Goal: Task Accomplishment & Management: Manage account settings

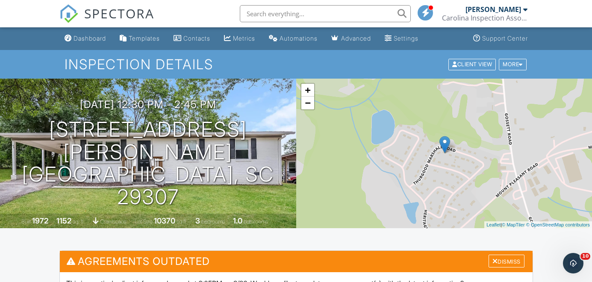
click at [110, 15] on span "SPECTORA" at bounding box center [119, 13] width 70 height 18
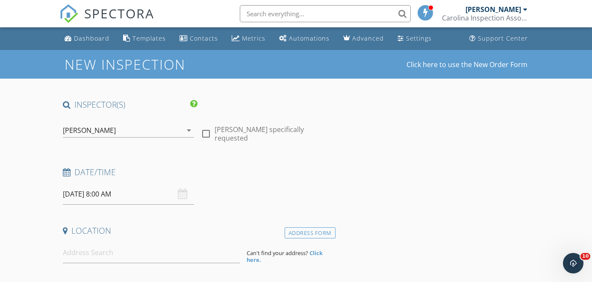
click at [97, 196] on input "09/30/2025 8:00 AM" at bounding box center [128, 194] width 131 height 21
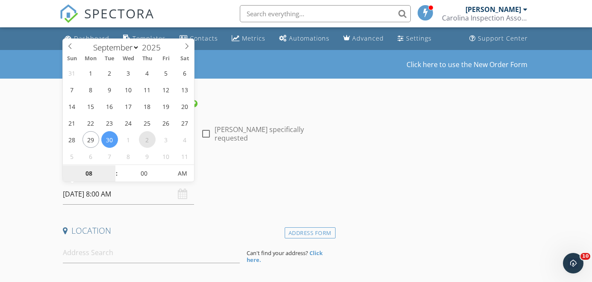
select select "9"
type input "10/02/2025 8:00 AM"
type input "9"
type input "10/02/2025 9:00 AM"
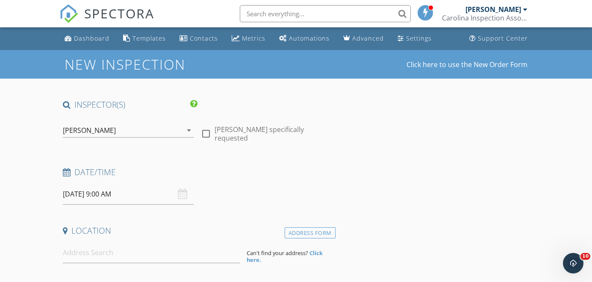
click at [140, 251] on input at bounding box center [151, 252] width 177 height 21
click at [104, 195] on input "10/02/2025 9:00 AM" at bounding box center [128, 194] width 131 height 21
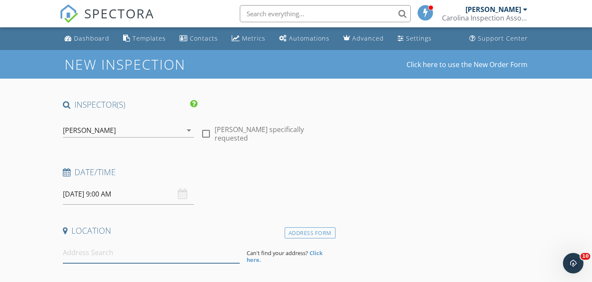
click at [183, 254] on input at bounding box center [151, 252] width 177 height 21
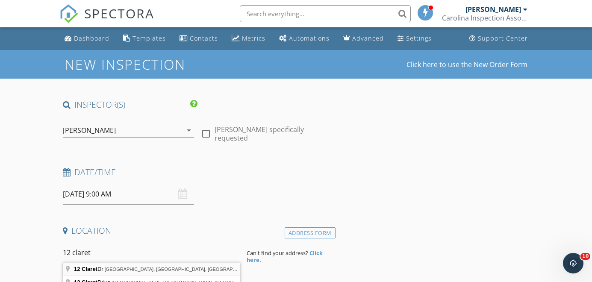
type input "12 Claret Dr, Greenville, SC, USA"
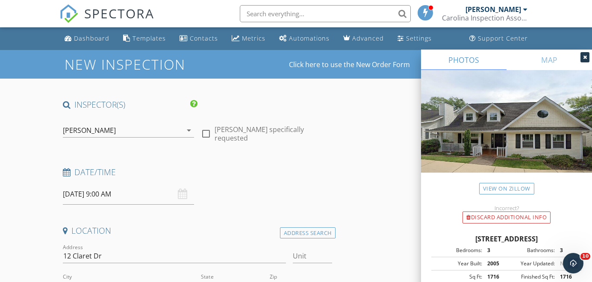
click at [194, 247] on div "Address 12 Claret Dr" at bounding box center [175, 258] width 224 height 28
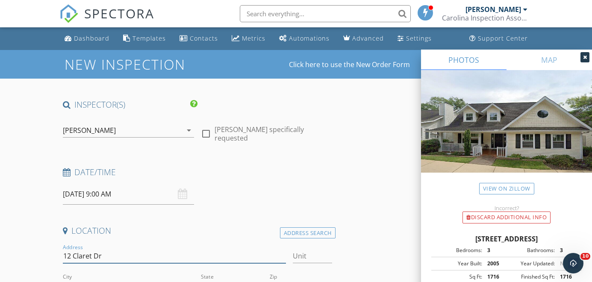
click at [187, 256] on input "12 Claret Dr" at bounding box center [175, 256] width 224 height 14
click at [187, 255] on input "12 Claret Dr" at bounding box center [175, 256] width 224 height 14
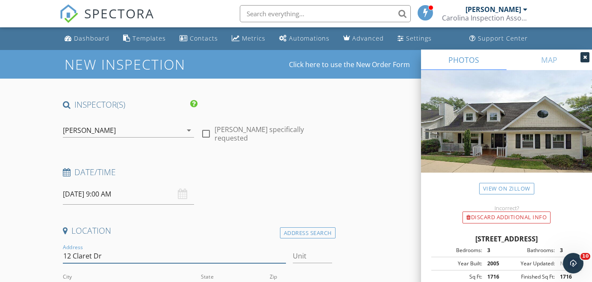
click at [187, 255] on input "12 Claret Dr" at bounding box center [175, 256] width 224 height 14
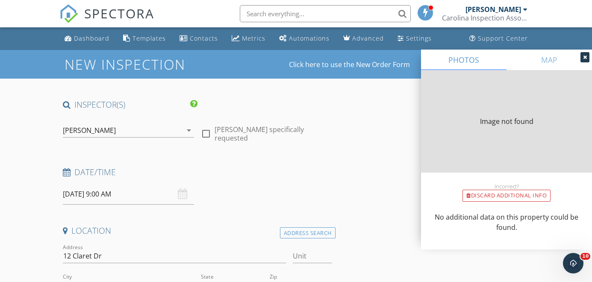
type input "1716"
type input "2005"
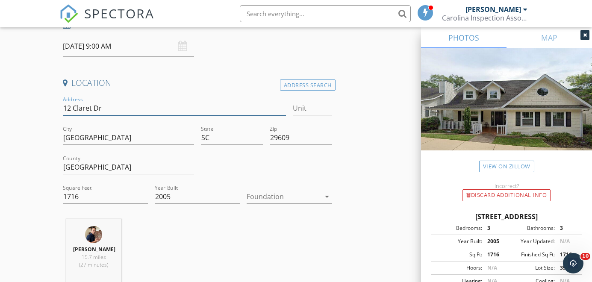
scroll to position [153, 0]
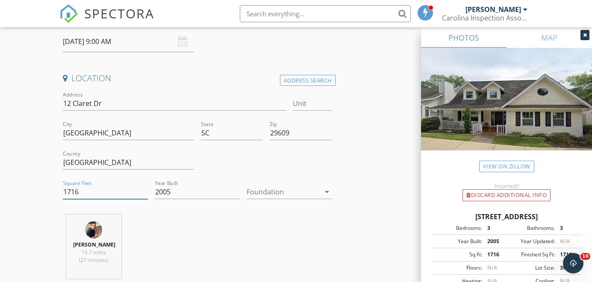
click at [96, 193] on input "1716" at bounding box center [105, 192] width 85 height 14
type input "2050"
click at [268, 195] on div at bounding box center [283, 192] width 73 height 14
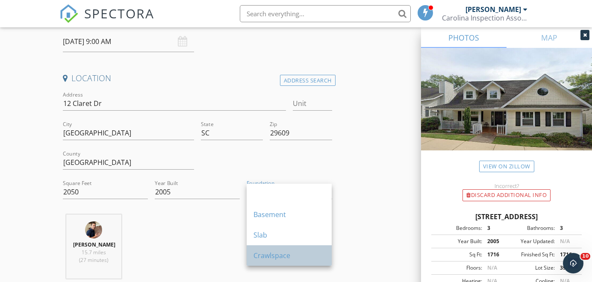
click at [266, 250] on div "Crawlspace" at bounding box center [288, 255] width 71 height 21
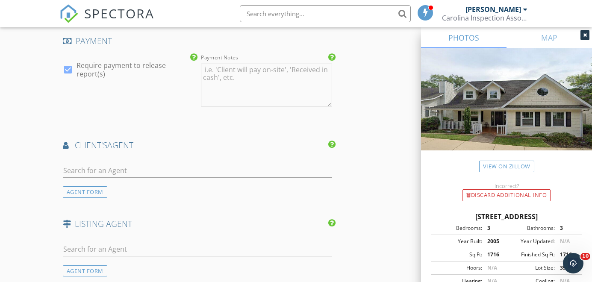
scroll to position [952, 0]
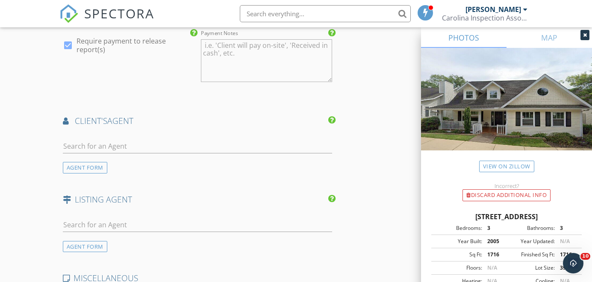
click at [157, 130] on div "client's AGENT" at bounding box center [197, 123] width 276 height 17
click at [157, 141] on input "text" at bounding box center [197, 146] width 269 height 14
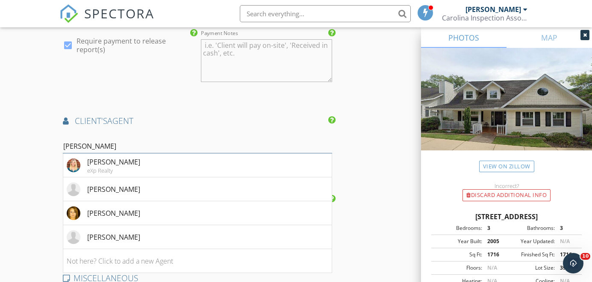
type input "Wendy"
drag, startPoint x: 157, startPoint y: 141, endPoint x: 135, endPoint y: 164, distance: 32.0
click at [135, 164] on li "Wendy Cohen eXp Realty" at bounding box center [197, 165] width 268 height 24
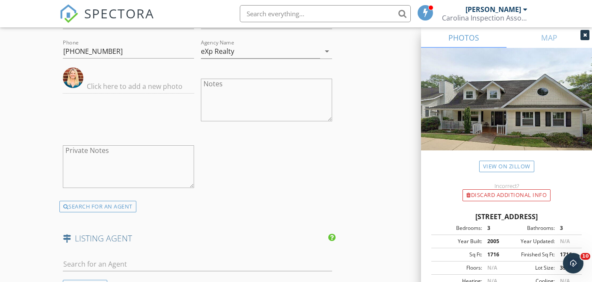
scroll to position [1172, 0]
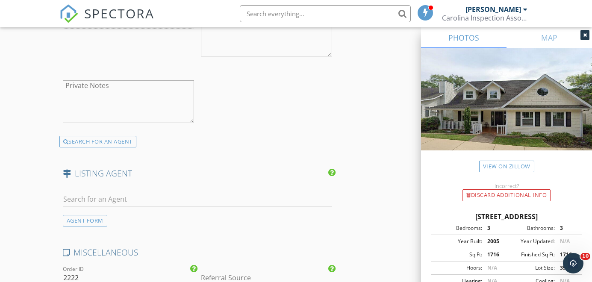
click at [136, 188] on div at bounding box center [197, 201] width 269 height 28
click at [135, 192] on input "text" at bounding box center [197, 199] width 269 height 14
paste input "Jamie Church"
type input "Jamie Church"
click at [151, 213] on div "No results found. Click to add a new Agent" at bounding box center [131, 218] width 129 height 10
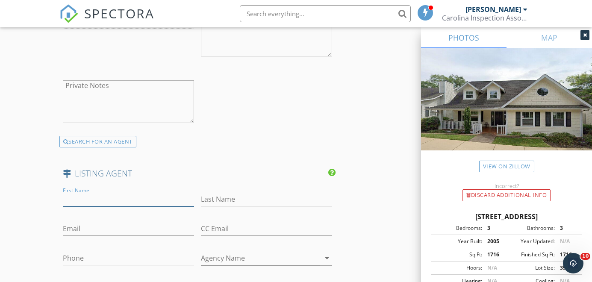
paste input "Jamie Church"
click at [97, 192] on input "Jamie Church" at bounding box center [128, 199] width 131 height 14
click at [96, 195] on input "Jamie Church" at bounding box center [128, 199] width 131 height 14
type input "Jamie"
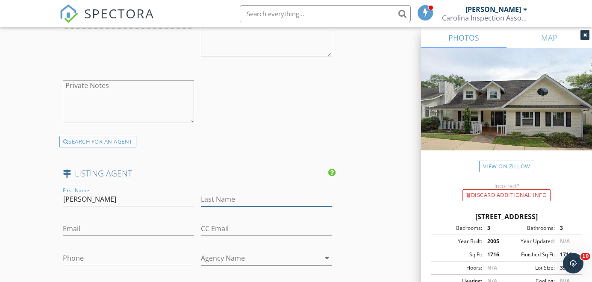
paste input "Church"
type input "Church"
paste input "https://jamiechurch.cdanjoyner.com/contact.php"
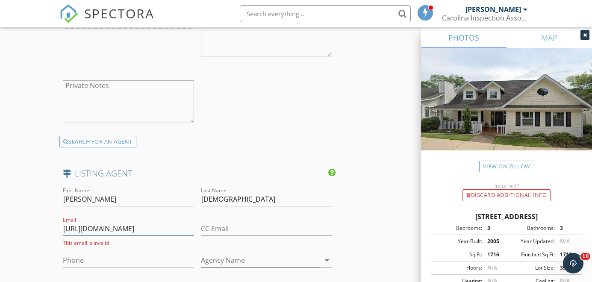
drag, startPoint x: 142, startPoint y: 224, endPoint x: 229, endPoint y: 216, distance: 87.1
type input "https://jamiechurch.cdanjoyner.com"
drag, startPoint x: 181, startPoint y: 224, endPoint x: -4, endPoint y: 174, distance: 191.7
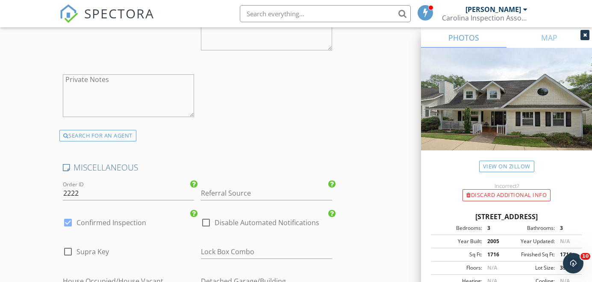
scroll to position [1459, 0]
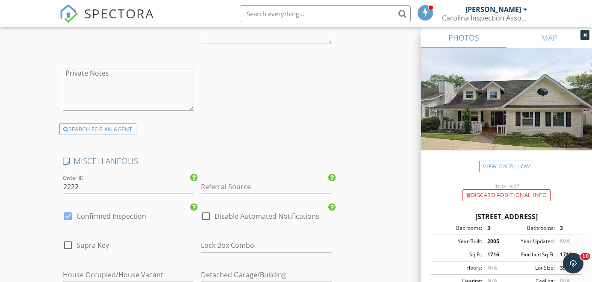
click at [221, 213] on label "Disable Automated Notifications" at bounding box center [267, 216] width 105 height 9
checkbox input "true"
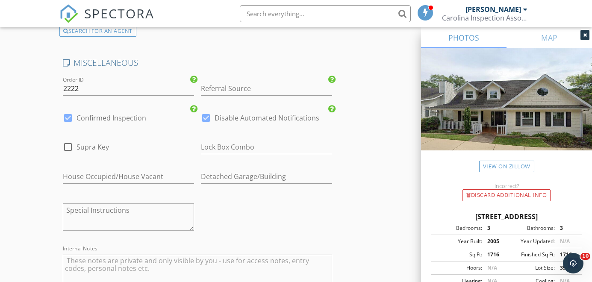
scroll to position [1589, 0]
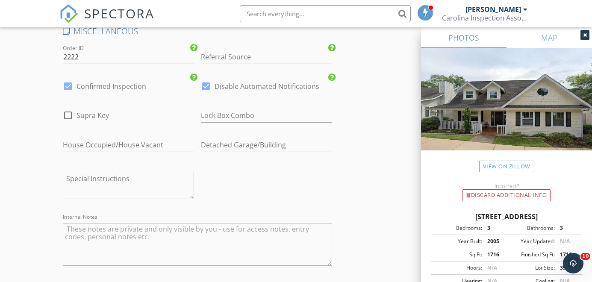
click at [194, 242] on textarea "Internal Notes" at bounding box center [197, 244] width 269 height 43
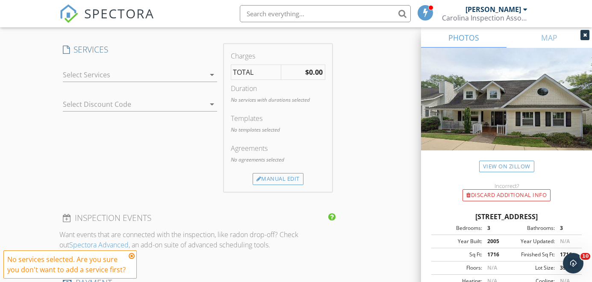
scroll to position [567, 0]
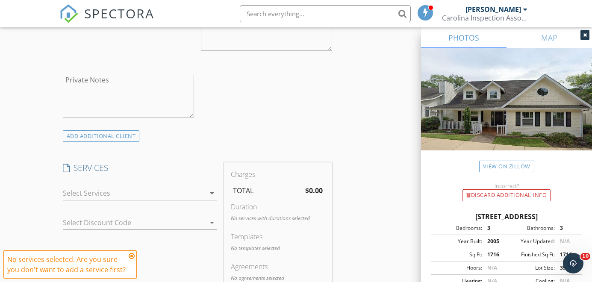
type textarea "ShowingTime: CBS: Everyone coming"
click at [151, 183] on div "check_box_outline_blank Home Inspection check_box_outline_blank 11 Month Warran…" at bounding box center [140, 195] width 154 height 28
click at [147, 187] on div at bounding box center [134, 193] width 142 height 14
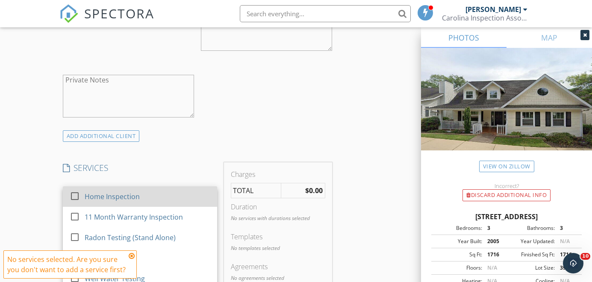
click at [134, 197] on div "Home Inspection" at bounding box center [112, 197] width 55 height 10
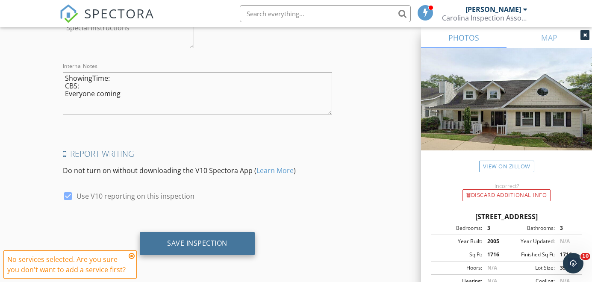
scroll to position [1762, 0]
click at [167, 247] on div "Save Inspection" at bounding box center [197, 243] width 60 height 9
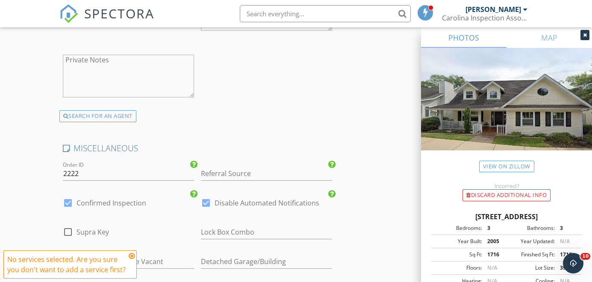
scroll to position [1491, 0]
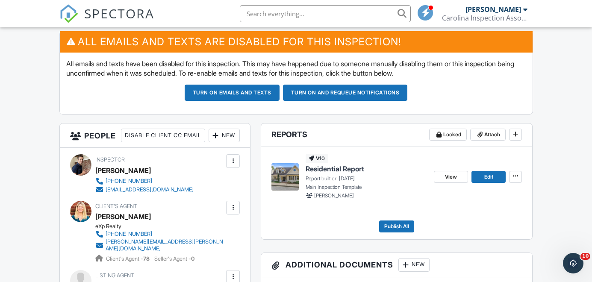
scroll to position [242, 0]
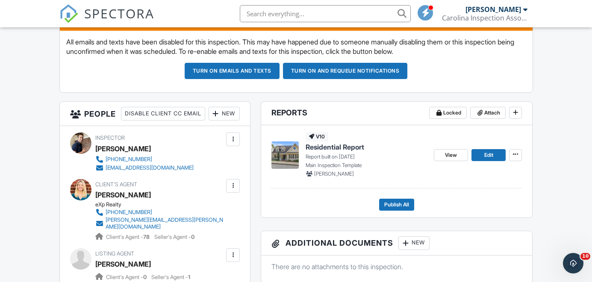
click at [209, 121] on div "New" at bounding box center [224, 114] width 31 height 14
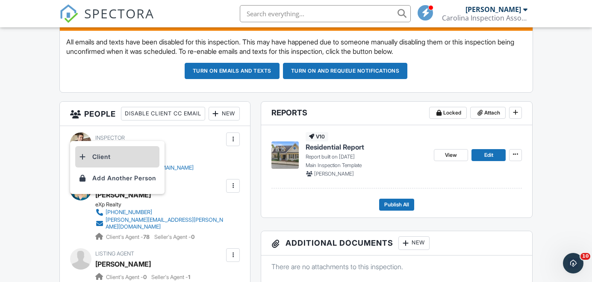
click at [124, 160] on li "Client" at bounding box center [117, 156] width 84 height 21
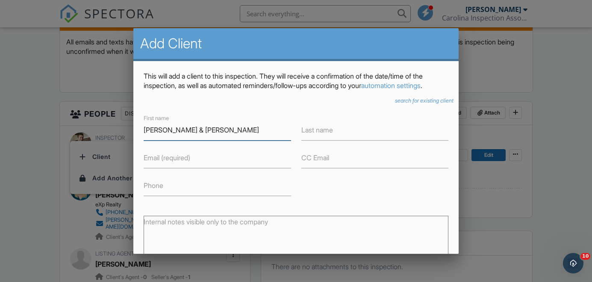
type input "[PERSON_NAME] & [PERSON_NAME]"
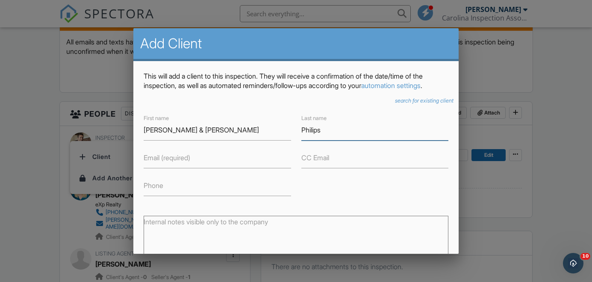
type input "Philips"
click at [178, 156] on label "Email (required)" at bounding box center [167, 157] width 47 height 9
click at [178, 156] on input "Email (required)" at bounding box center [217, 157] width 147 height 21
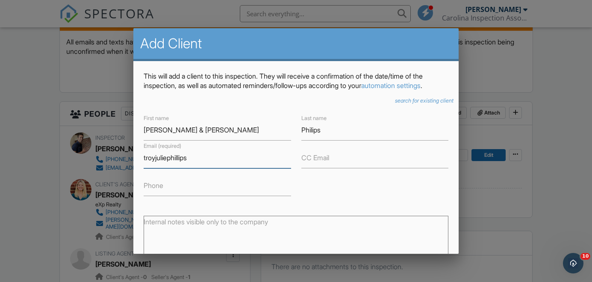
type input "troyjuliephillips"
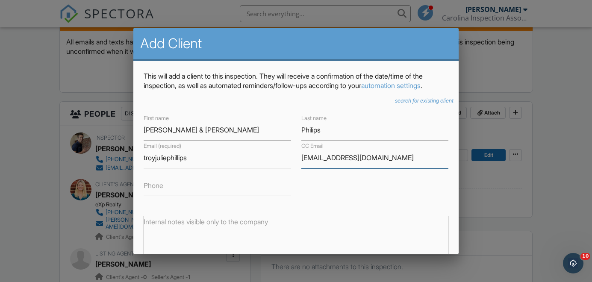
type input "[EMAIL_ADDRESS][DOMAIN_NAME]"
click at [257, 162] on input "troyjuliephillips" at bounding box center [217, 157] width 147 height 21
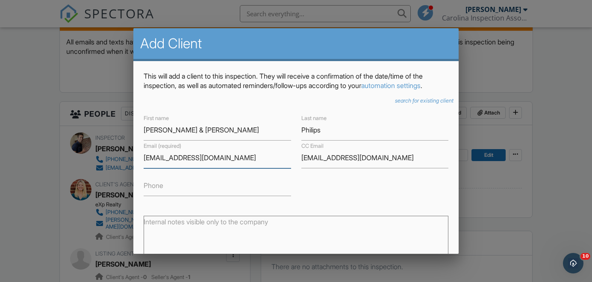
scroll to position [0, 0]
type input "[EMAIL_ADDRESS][DOMAIN_NAME]"
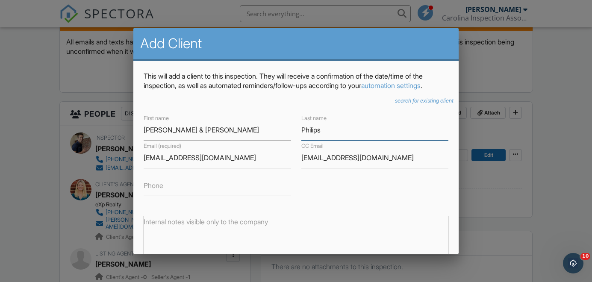
click at [313, 130] on input "Philips" at bounding box center [374, 130] width 147 height 21
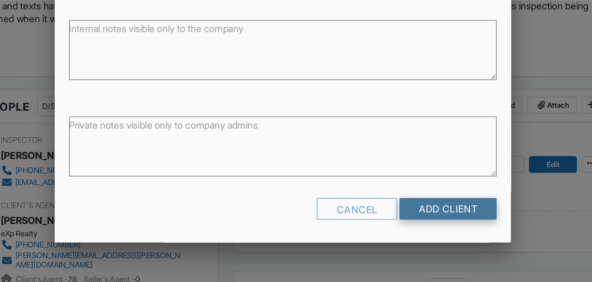
scroll to position [120, 0]
type input "[PERSON_NAME]"
click at [379, 223] on input "Add Client" at bounding box center [413, 230] width 69 height 15
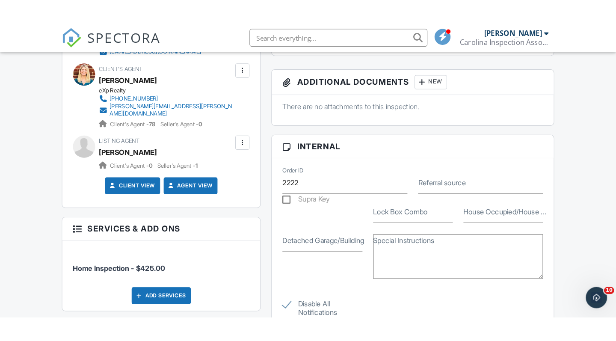
scroll to position [392, 0]
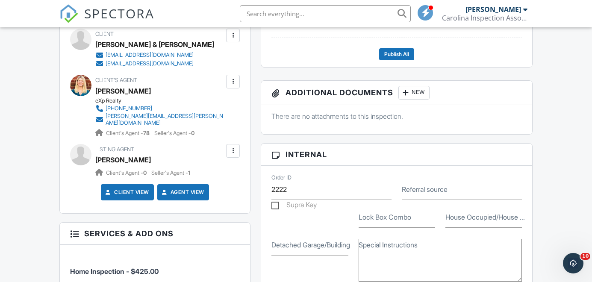
click at [235, 155] on div at bounding box center [233, 151] width 9 height 9
click at [221, 185] on li "Edit" at bounding box center [213, 176] width 44 height 21
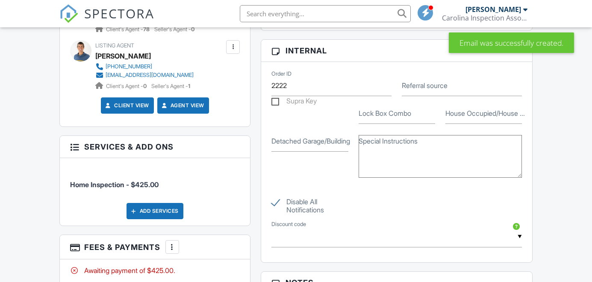
scroll to position [304, 0]
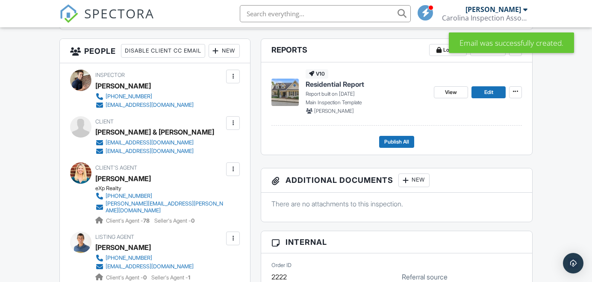
click at [232, 127] on div at bounding box center [233, 123] width 9 height 9
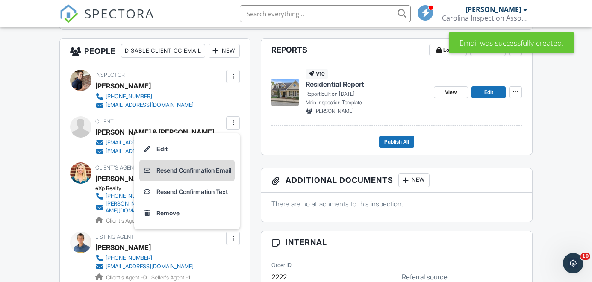
click at [215, 181] on li "Resend Confirmation Email" at bounding box center [186, 170] width 95 height 21
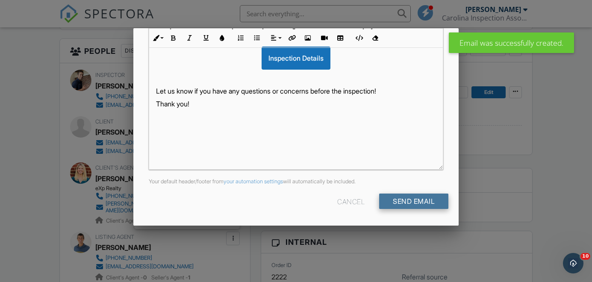
scroll to position [222, 0]
click at [410, 201] on input "Send Email" at bounding box center [413, 201] width 69 height 15
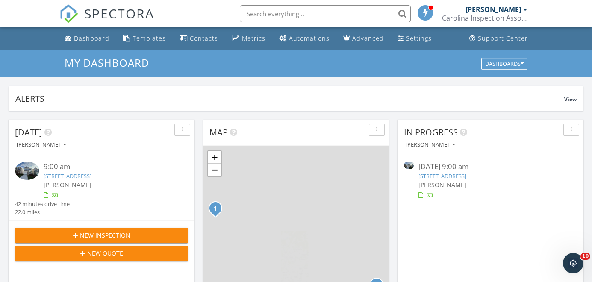
click at [136, 12] on span "SPECTORA" at bounding box center [119, 13] width 70 height 18
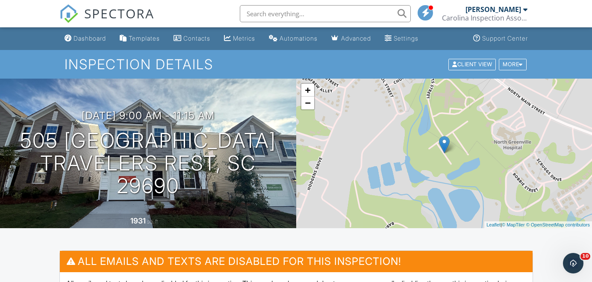
click at [299, 19] on input "text" at bounding box center [325, 13] width 171 height 17
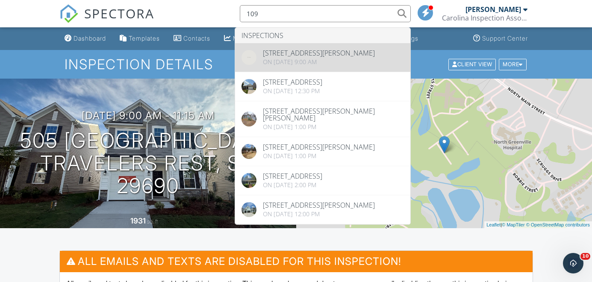
type input "109"
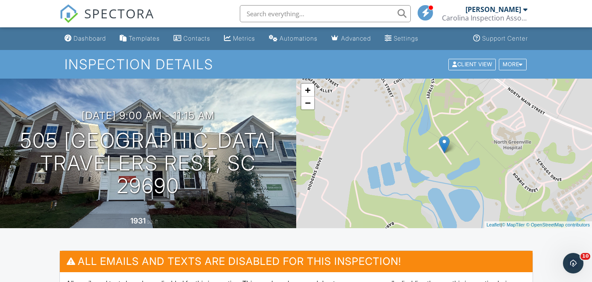
click at [287, 17] on input "text" at bounding box center [325, 13] width 171 height 17
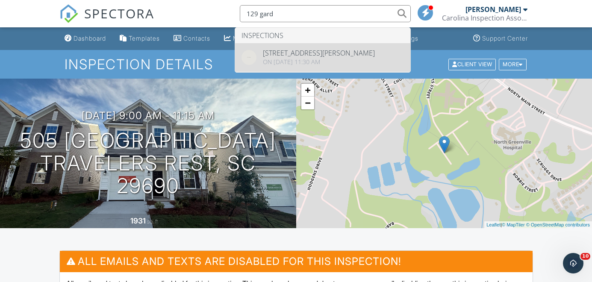
type input "129 gard"
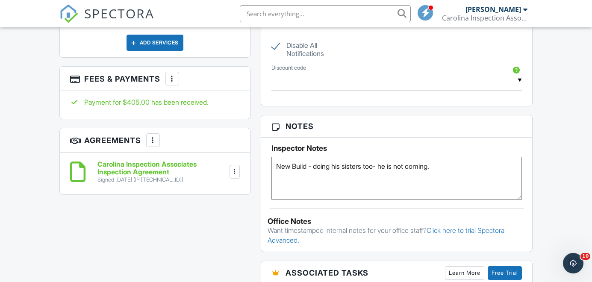
scroll to position [685, 0]
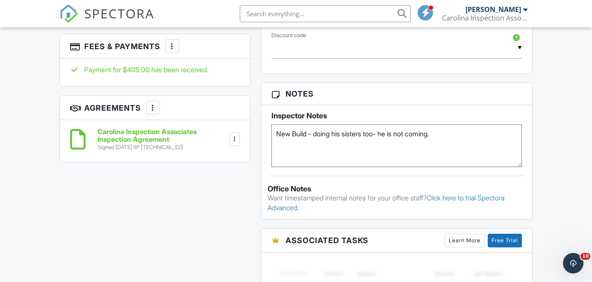
click at [327, 167] on div "Notes Inspector Notes New Build - doing his sisters too- he is not coming. Offi…" at bounding box center [397, 151] width 272 height 137
click at [331, 154] on textarea "New Build - doing his sisters too- he is not coming." at bounding box center [396, 145] width 251 height 43
type textarea "New Build - doing his sisters too- he is not coming. door will be open - builde…"
click at [505, 103] on h3 "Notes" at bounding box center [396, 94] width 271 height 22
click at [515, 98] on h3 "Notes" at bounding box center [396, 94] width 271 height 22
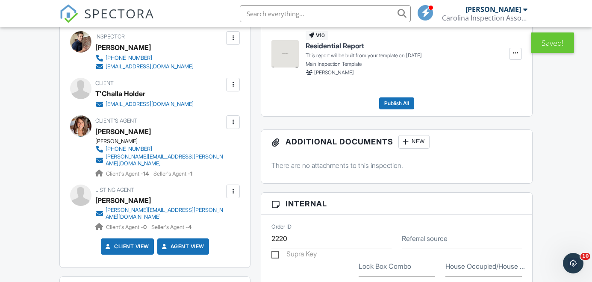
scroll to position [333, 0]
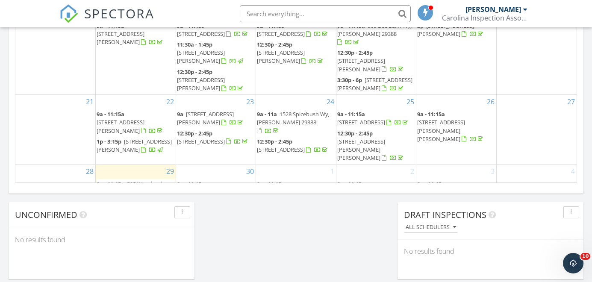
scroll to position [580, 0]
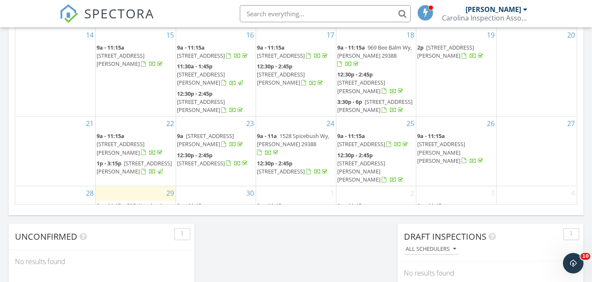
click at [99, 12] on span "SPECTORA" at bounding box center [119, 13] width 70 height 18
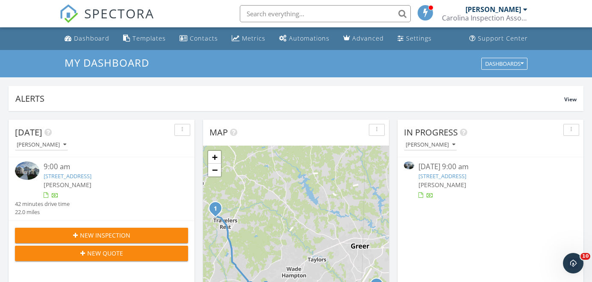
click at [74, 179] on link "[STREET_ADDRESS]" at bounding box center [68, 176] width 48 height 8
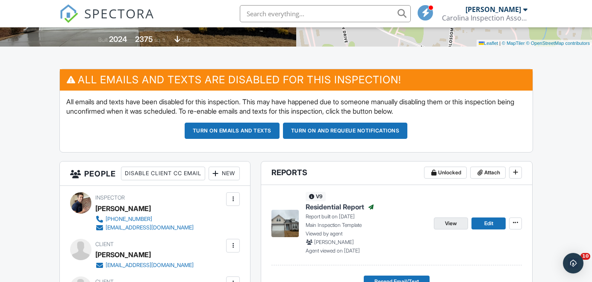
click at [457, 220] on link "View" at bounding box center [451, 224] width 34 height 12
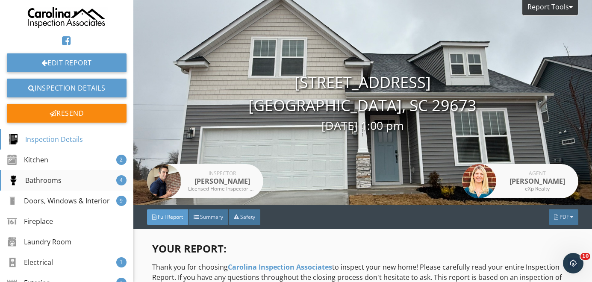
click at [61, 173] on div "Bathrooms 4" at bounding box center [66, 180] width 133 height 21
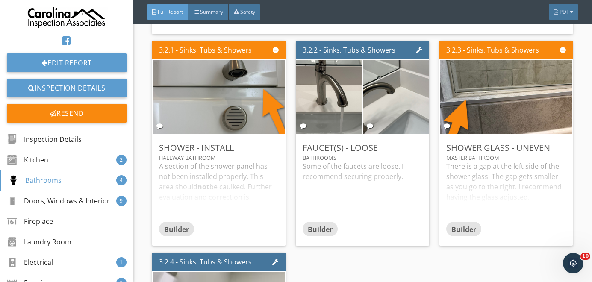
scroll to position [1922, 0]
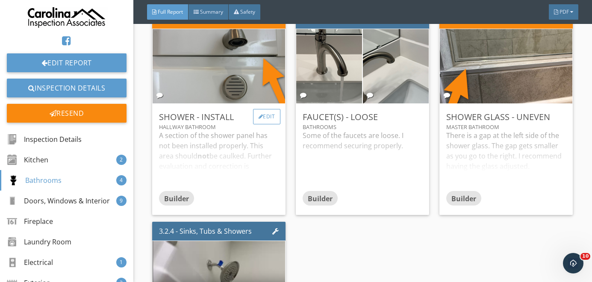
click at [274, 123] on div "Edit" at bounding box center [267, 116] width 28 height 15
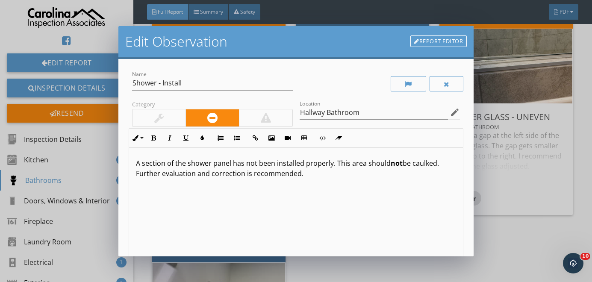
drag, startPoint x: 296, startPoint y: 182, endPoint x: 41, endPoint y: 108, distance: 265.6
click at [41, 108] on div "Edit Observation Report Editor Name Shower - Install Category Location Hallway …" at bounding box center [296, 141] width 592 height 282
copy p "A section of the shower panel has not been installed properly. This area should…"
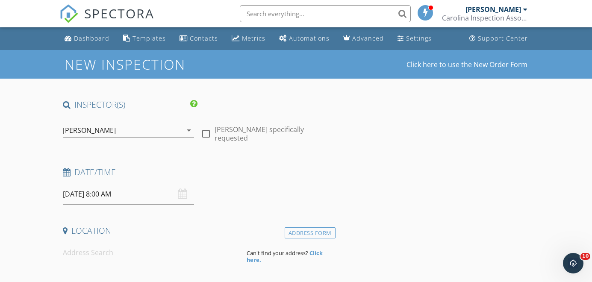
click at [110, 198] on input "[DATE] 8:00 AM" at bounding box center [128, 194] width 131 height 21
type input "[PERSON_NAME] & [PERSON_NAME]"
type input "West"
type input "[EMAIL_ADDRESS][DOMAIN_NAME]"
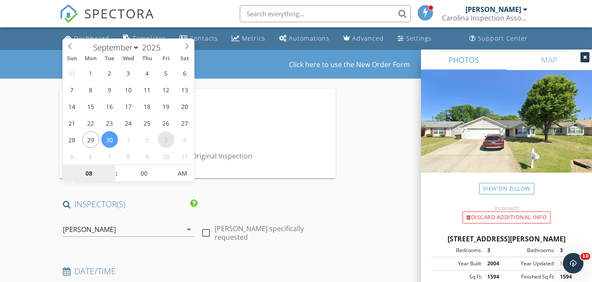
select select "9"
type input "[DATE] 8:00 AM"
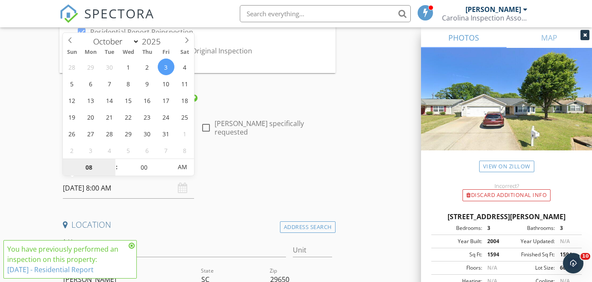
scroll to position [105, 0]
type input "1"
type input "01"
type input "[DATE] 1:00 AM"
type input "30"
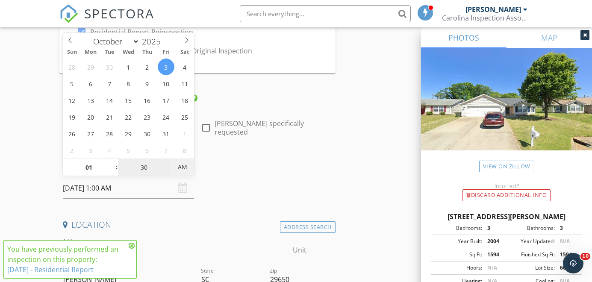
type input "[DATE] 1:30 PM"
click at [250, 175] on div "Date/Time" at bounding box center [197, 169] width 276 height 17
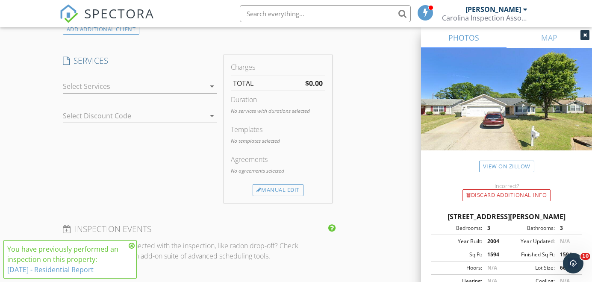
scroll to position [765, 0]
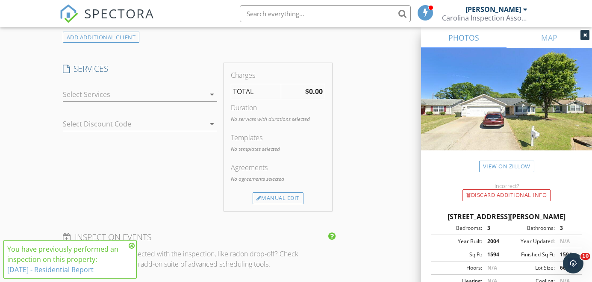
click at [154, 93] on div at bounding box center [134, 95] width 142 height 14
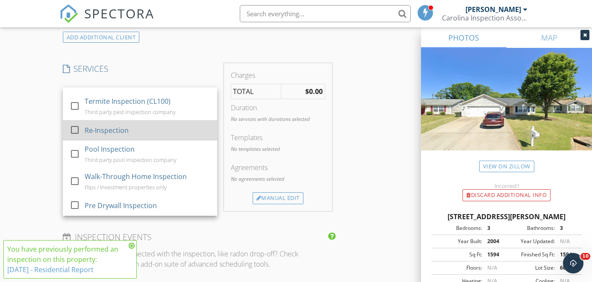
scroll to position [97, 0]
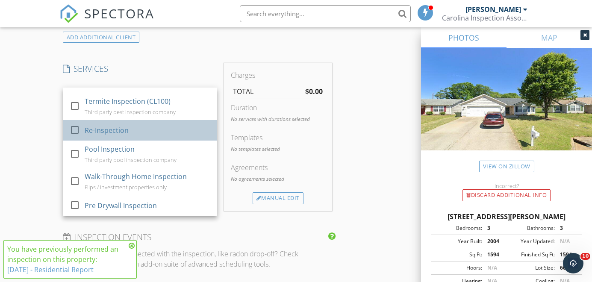
click at [122, 125] on div "Re-Inspection" at bounding box center [107, 130] width 44 height 10
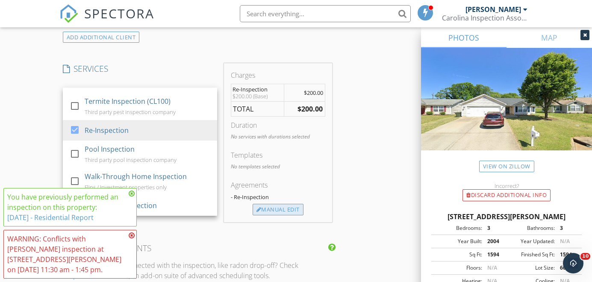
click at [284, 206] on div "Manual Edit" at bounding box center [278, 210] width 51 height 12
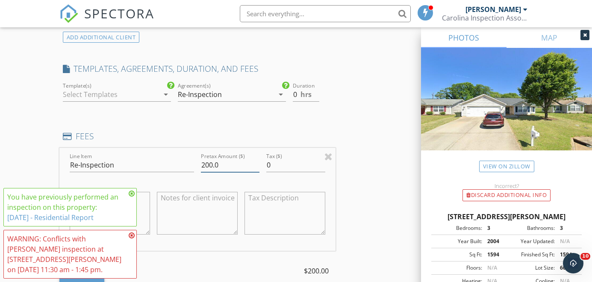
click at [215, 160] on input "200.0" at bounding box center [230, 165] width 59 height 14
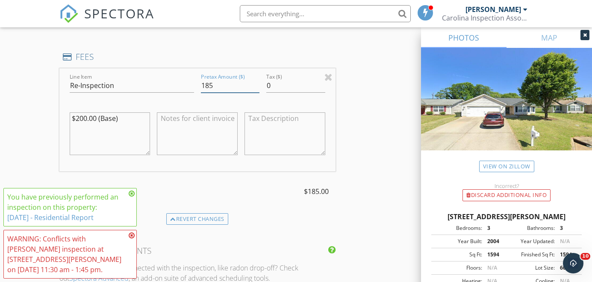
scroll to position [898, 0]
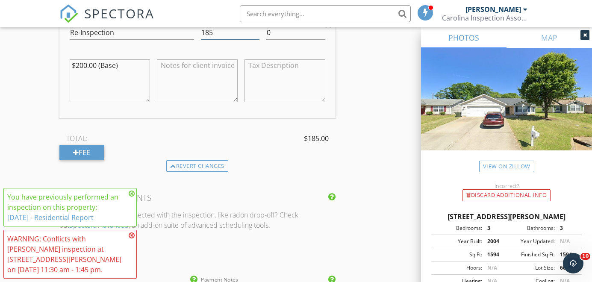
type input "185"
drag, startPoint x: 87, startPoint y: 63, endPoint x: 76, endPoint y: 63, distance: 11.1
click at [76, 63] on textarea "$200.00 (Base)" at bounding box center [110, 80] width 81 height 43
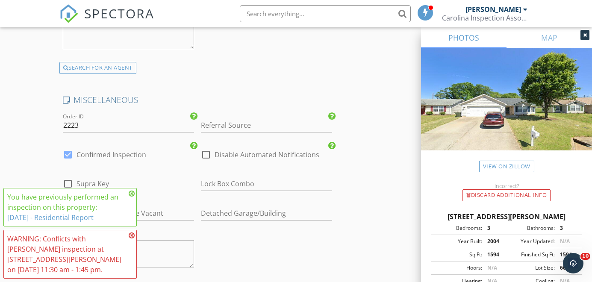
type textarea "$185.00 (Base)"
click at [220, 150] on label "Disable Automated Notifications" at bounding box center [267, 154] width 105 height 9
checkbox input "true"
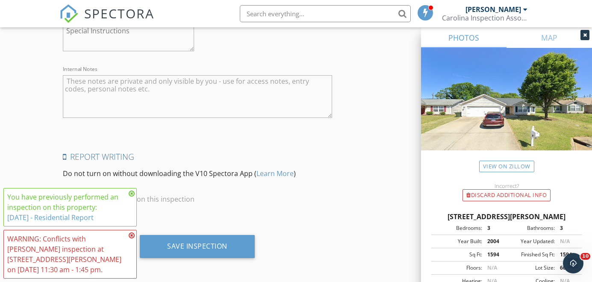
scroll to position [1926, 0]
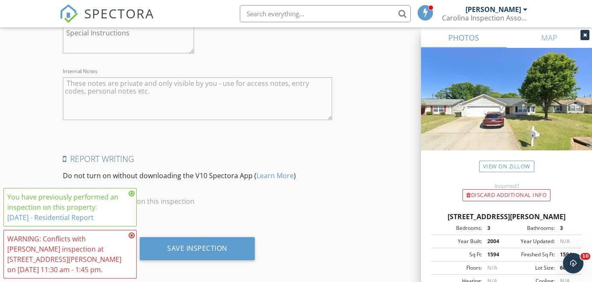
click at [193, 101] on textarea "Internal Notes" at bounding box center [197, 98] width 269 height 43
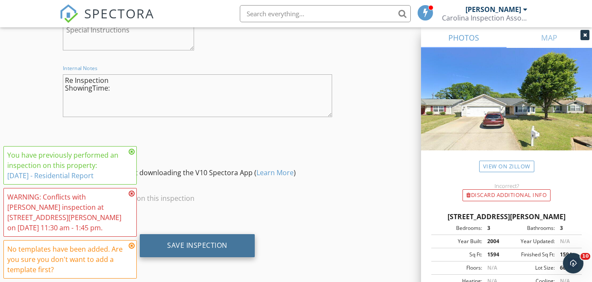
type textarea "Re Inspection ShowingTime:"
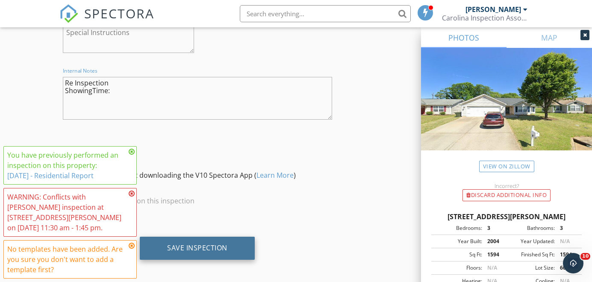
click at [233, 245] on div "Save Inspection" at bounding box center [197, 248] width 115 height 23
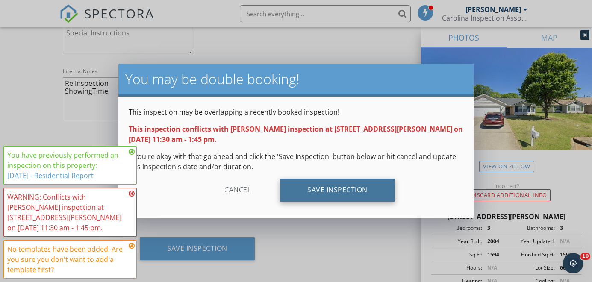
click at [358, 186] on div "Save Inspection" at bounding box center [337, 190] width 115 height 23
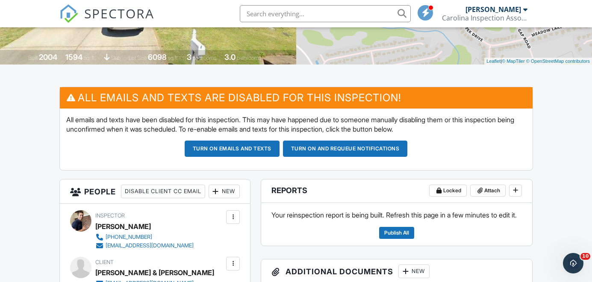
scroll to position [77, 0]
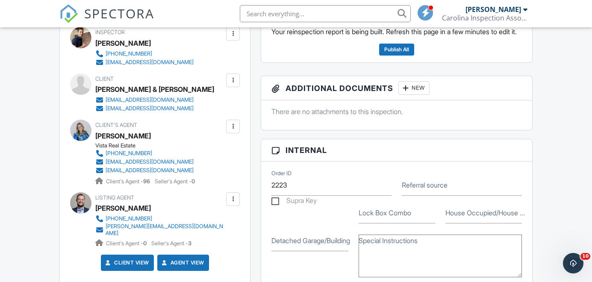
scroll to position [136, 0]
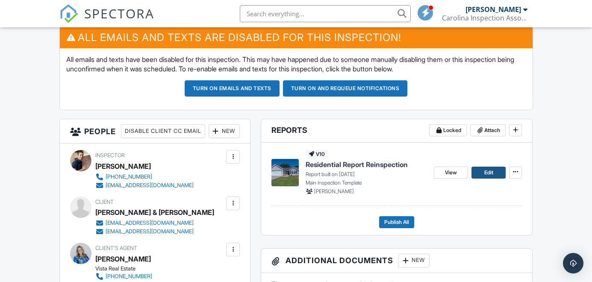
click at [478, 169] on link "Edit" at bounding box center [489, 173] width 34 height 12
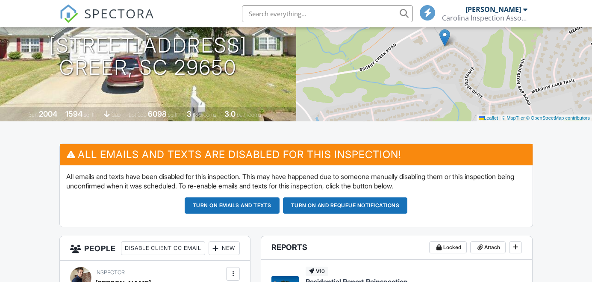
scroll to position [164, 0]
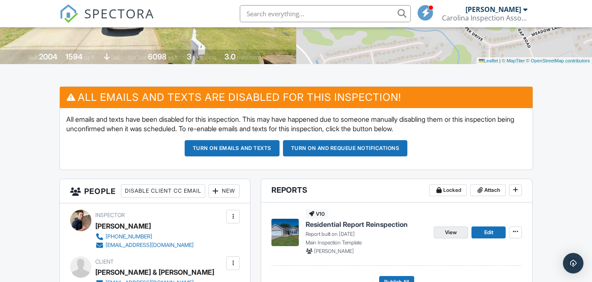
click at [453, 230] on span "View" at bounding box center [451, 232] width 12 height 9
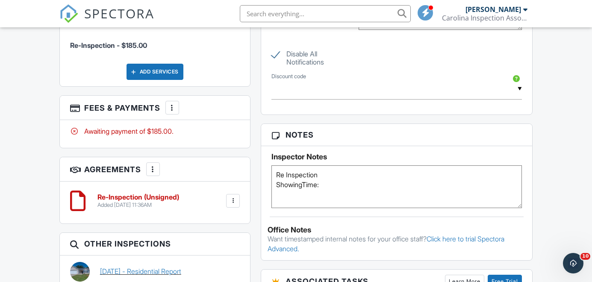
scroll to position [744, 0]
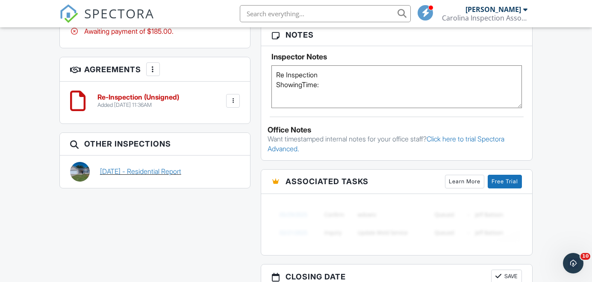
click at [160, 176] on link "09/16/2025 - Residential Report" at bounding box center [140, 171] width 81 height 9
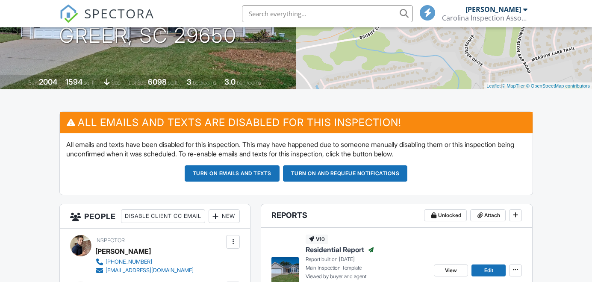
scroll to position [330, 0]
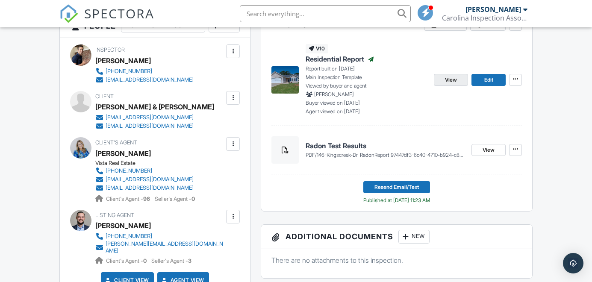
click at [452, 79] on span "View" at bounding box center [451, 80] width 12 height 9
click at [120, 15] on span "SPECTORA" at bounding box center [119, 13] width 70 height 18
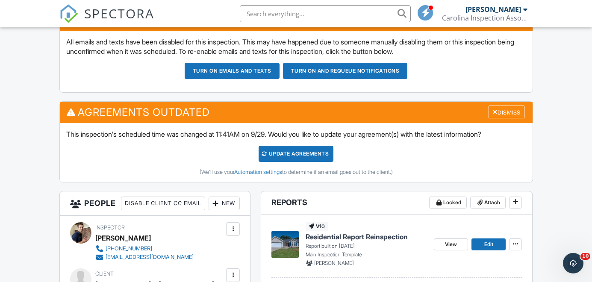
scroll to position [277, 0]
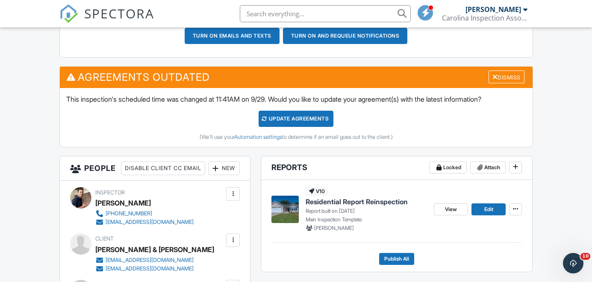
click at [296, 119] on div "Update Agreements" at bounding box center [296, 119] width 75 height 16
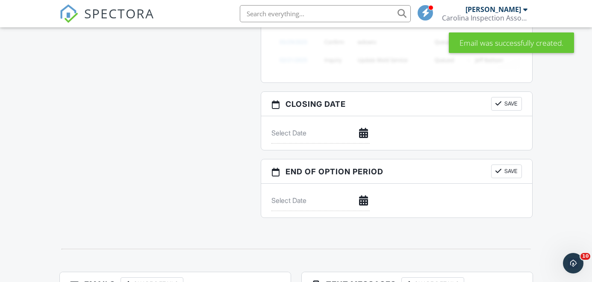
scroll to position [753, 0]
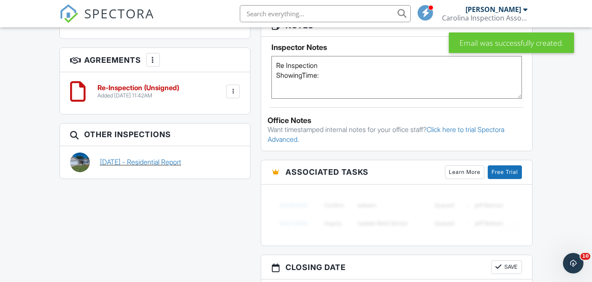
click at [145, 167] on link "[DATE] - Residential Report" at bounding box center [140, 161] width 81 height 9
